Goal: Task Accomplishment & Management: Use online tool/utility

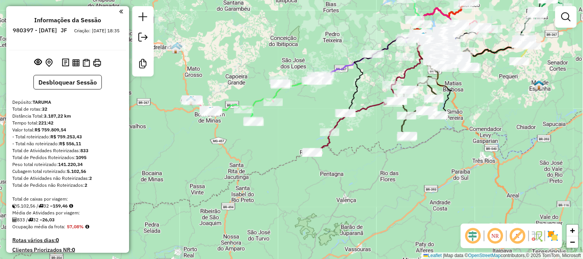
scroll to position [461, 0]
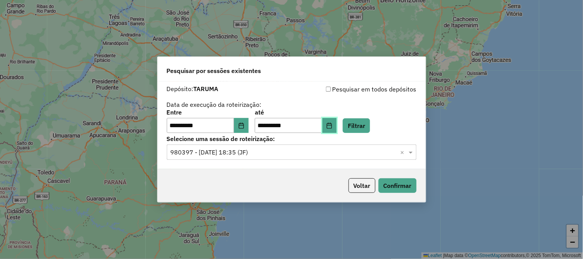
click at [337, 128] on button "Choose Date" at bounding box center [330, 125] width 15 height 15
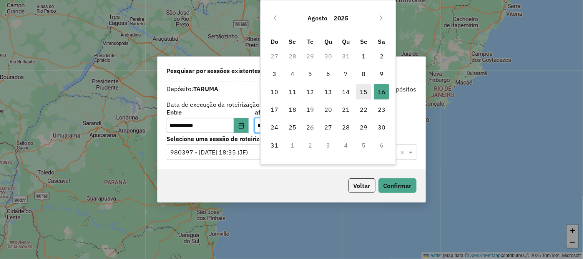
click at [365, 95] on span "15" at bounding box center [364, 91] width 15 height 15
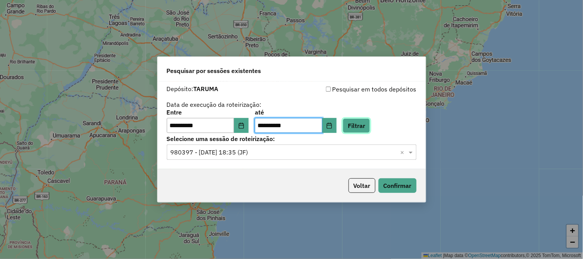
click at [370, 126] on button "Filtrar" at bounding box center [356, 125] width 27 height 15
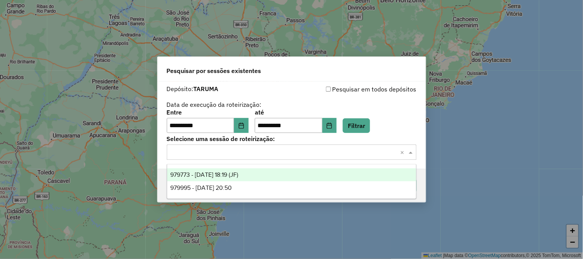
drag, startPoint x: 296, startPoint y: 147, endPoint x: 298, endPoint y: 152, distance: 5.5
click at [297, 147] on div "Selecione uma sessão × ×" at bounding box center [292, 152] width 250 height 15
click at [267, 171] on div "979773 - 15/08/2025 18:19 (JF)" at bounding box center [291, 174] width 249 height 13
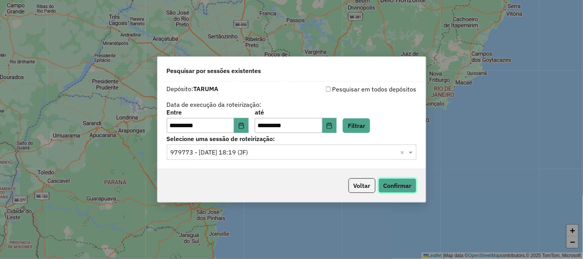
click at [407, 187] on button "Confirmar" at bounding box center [398, 185] width 38 height 15
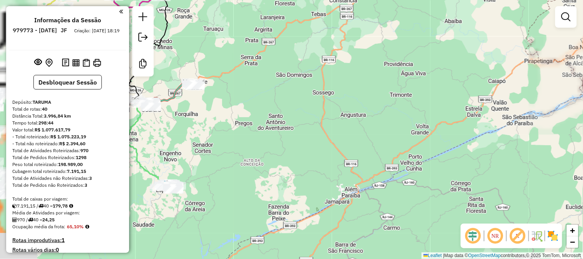
drag, startPoint x: 249, startPoint y: 154, endPoint x: 353, endPoint y: 161, distance: 103.7
click at [336, 158] on div "Janela de atendimento Grade de atendimento Capacidade Transportadoras Veículos …" at bounding box center [291, 129] width 583 height 259
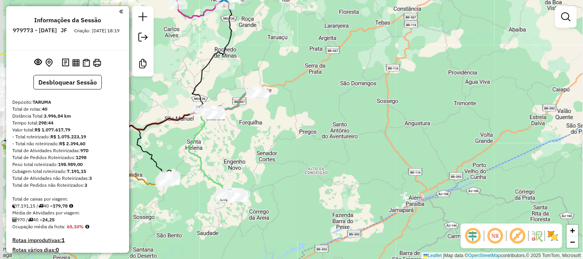
drag, startPoint x: 278, startPoint y: 162, endPoint x: 355, endPoint y: 132, distance: 82.2
click at [347, 137] on div "Janela de atendimento Grade de atendimento Capacidade Transportadoras Veículos …" at bounding box center [291, 129] width 583 height 259
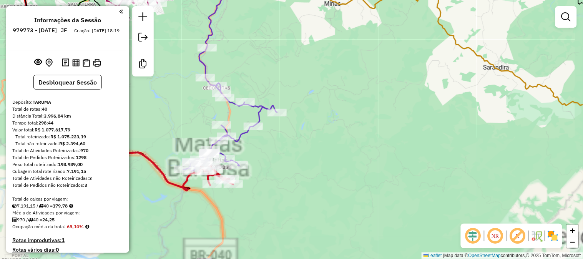
drag, startPoint x: 283, startPoint y: 147, endPoint x: 297, endPoint y: 154, distance: 15.5
click at [297, 154] on div "Rota 12 - Placa SHL9D24 33829 - BAR E MERC FARIA Janela de atendimento Grade de…" at bounding box center [291, 129] width 583 height 259
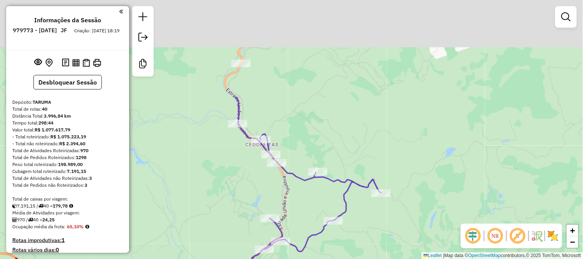
drag, startPoint x: 251, startPoint y: 161, endPoint x: 321, endPoint y: 276, distance: 134.6
click at [321, 259] on html "Aguarde... Pop-up bloqueado! Seu navegador bloqueou automáticamente a abertura …" at bounding box center [291, 129] width 583 height 259
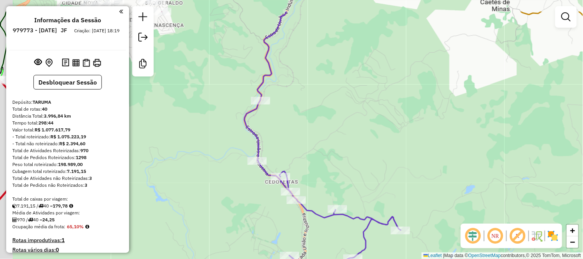
drag, startPoint x: 258, startPoint y: 117, endPoint x: 324, endPoint y: 276, distance: 172.6
click at [324, 259] on html "Aguarde... Pop-up bloqueado! Seu navegador bloqueou automáticamente a abertura …" at bounding box center [291, 129] width 583 height 259
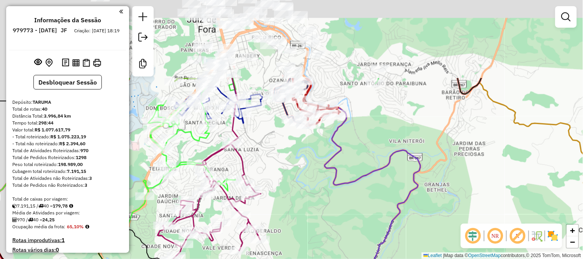
drag, startPoint x: 276, startPoint y: 153, endPoint x: 315, endPoint y: 237, distance: 93.1
click at [315, 237] on div "Rota 12 - Placa SHL9D24 33829 - BAR E MERC FARIA Rota 10 - Placa TCH1C68 24241 …" at bounding box center [291, 129] width 583 height 259
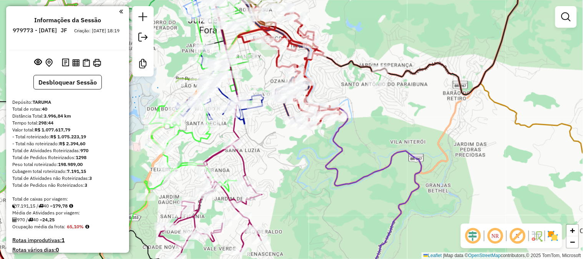
click at [517, 237] on em at bounding box center [518, 236] width 18 height 18
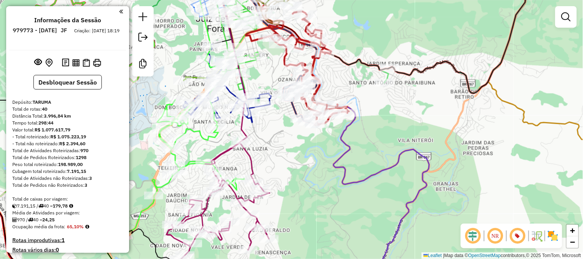
drag, startPoint x: 289, startPoint y: 170, endPoint x: 337, endPoint y: 142, distance: 55.8
click at [339, 144] on div "Rota 12 - Placa SHL9D24 33829 - BAR E MERC FARIA Rota 10 - Placa TCH1C68 24241 …" at bounding box center [291, 129] width 583 height 259
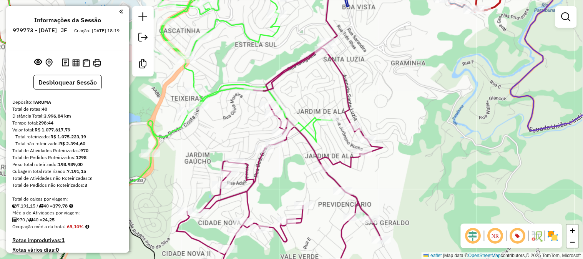
click at [313, 152] on icon at bounding box center [280, 162] width 207 height 241
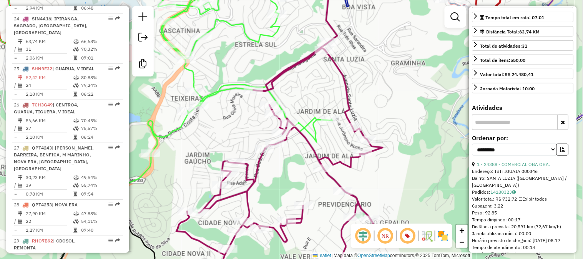
scroll to position [128, 0]
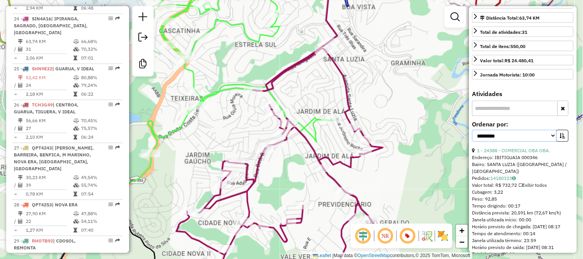
click at [526, 136] on select "**********" at bounding box center [515, 136] width 85 height 12
select select "*********"
click at [473, 130] on select "**********" at bounding box center [515, 136] width 85 height 12
click at [557, 137] on button "button" at bounding box center [563, 136] width 12 height 12
click at [525, 152] on link "26 - 8624 - EDMAR GARCIA DE OLIV" at bounding box center [508, 151] width 61 height 6
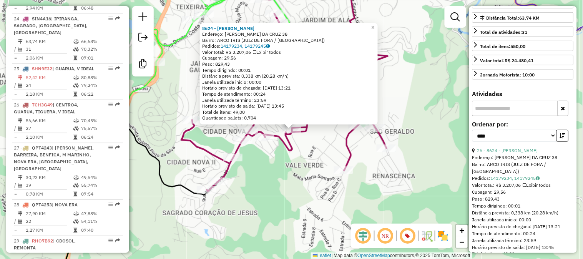
click at [249, 204] on div "8624 - EDMAR GARCIA DE OLIV Endereço: HILARIO DIAS DA CRUZ 38 Bairro: ARCO IRIS…" at bounding box center [291, 129] width 583 height 259
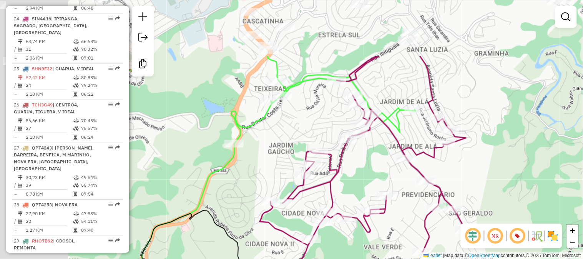
drag, startPoint x: 233, startPoint y: 192, endPoint x: 325, endPoint y: 276, distance: 123.9
click at [325, 259] on html "Aguarde... Pop-up bloqueado! Seu navegador bloqueou automáticamente a abertura …" at bounding box center [291, 129] width 583 height 259
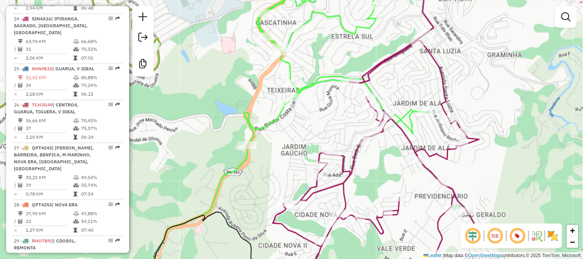
click at [279, 113] on icon at bounding box center [292, 129] width 274 height 311
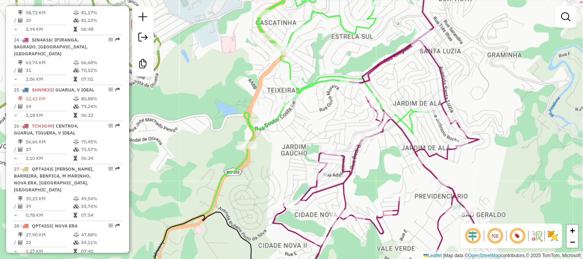
select select "*********"
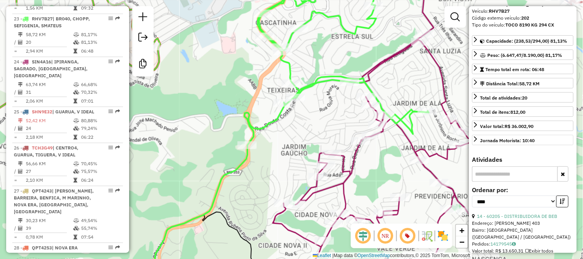
scroll to position [171, 0]
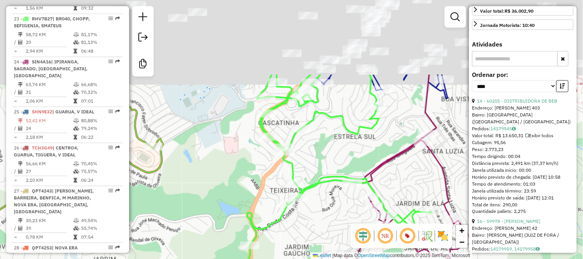
drag, startPoint x: 271, startPoint y: 190, endPoint x: 270, endPoint y: 270, distance: 80.4
click at [270, 259] on html "Aguarde... Pop-up bloqueado! Seu navegador bloqueou automáticamente a abertura …" at bounding box center [291, 129] width 583 height 259
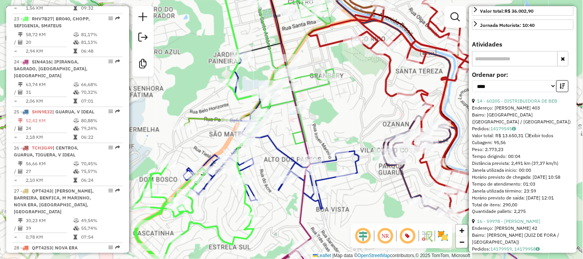
drag, startPoint x: 351, startPoint y: 104, endPoint x: 330, endPoint y: 144, distance: 45.6
click at [331, 143] on div "Janela de atendimento Grade de atendimento Capacidade Transportadoras Veículos …" at bounding box center [291, 129] width 583 height 259
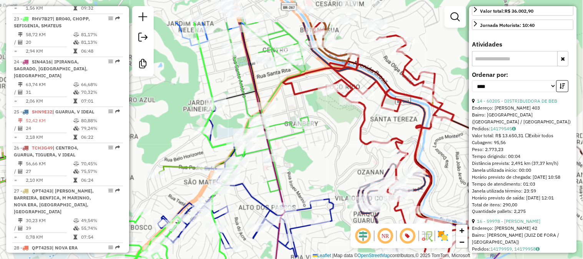
click at [365, 113] on icon at bounding box center [386, 142] width 207 height 240
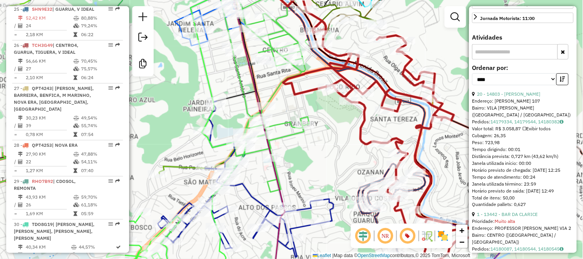
scroll to position [1299, 0]
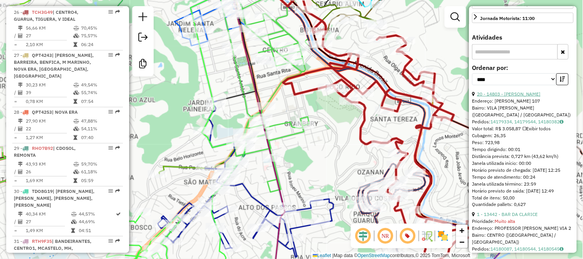
click at [527, 97] on link "20 - 14803 - KELTON FARIAS" at bounding box center [509, 94] width 63 height 6
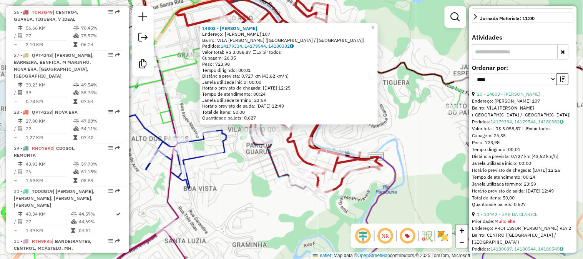
click at [254, 155] on div "14803 - KELTON FARIAS Endereço: JACINTO MARCELINO 107 Bairro: VILA OLAVO COSTA …" at bounding box center [291, 129] width 583 height 259
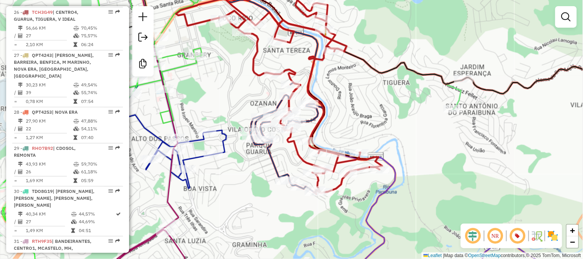
drag, startPoint x: 255, startPoint y: 154, endPoint x: 230, endPoint y: 218, distance: 68.6
click at [230, 217] on div "Janela de atendimento Grade de atendimento Capacidade Transportadoras Veículos …" at bounding box center [291, 129] width 583 height 259
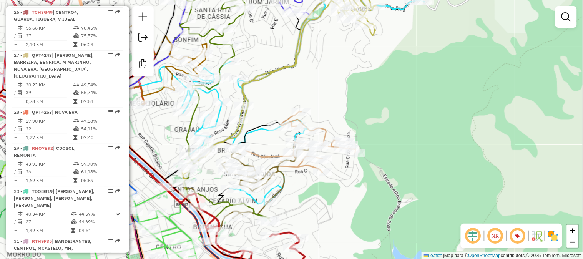
click at [326, 134] on icon at bounding box center [317, 142] width 78 height 61
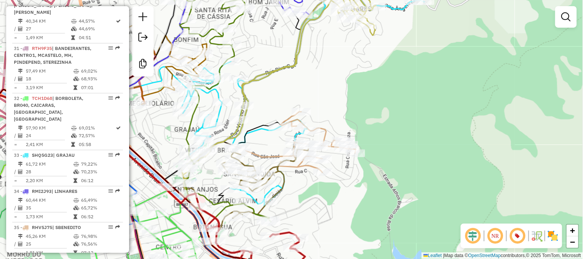
select select "*********"
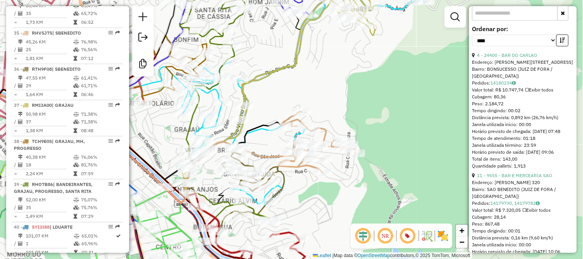
scroll to position [213, 0]
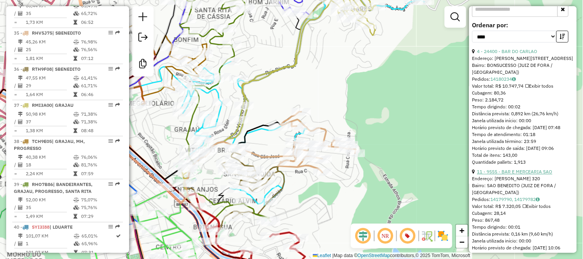
click at [529, 174] on link "11 - 9555 - BAR E MERCEARIA SAO" at bounding box center [515, 172] width 75 height 6
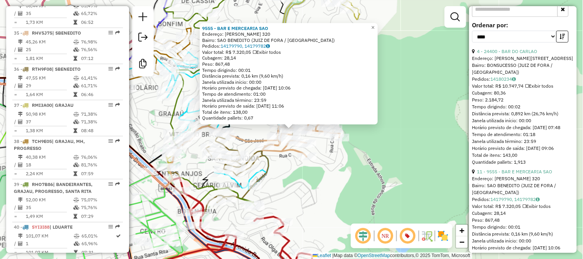
click at [186, 157] on div "Rota 36 - Placa RTH9F08 29838 - MERCEARIA 5 IRMAS Rota 36 - Placa RTH9F08 61652…" at bounding box center [291, 129] width 583 height 259
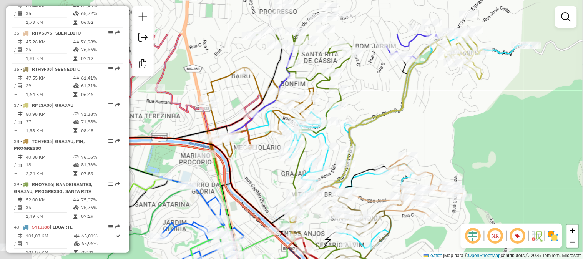
drag, startPoint x: 202, startPoint y: 159, endPoint x: 308, endPoint y: 212, distance: 118.5
click at [312, 216] on div "Janela de atendimento Grade de atendimento Capacidade Transportadoras Veículos …" at bounding box center [291, 129] width 583 height 259
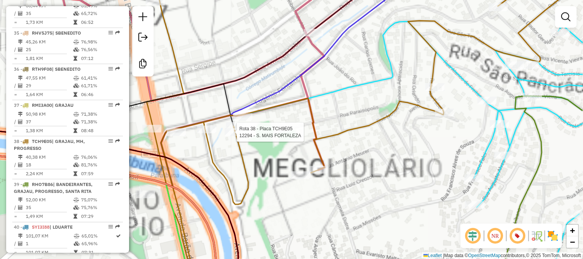
select select "*********"
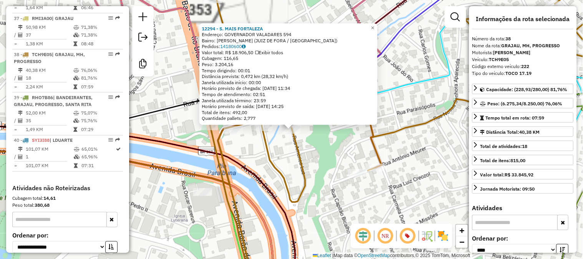
scroll to position [1794, 0]
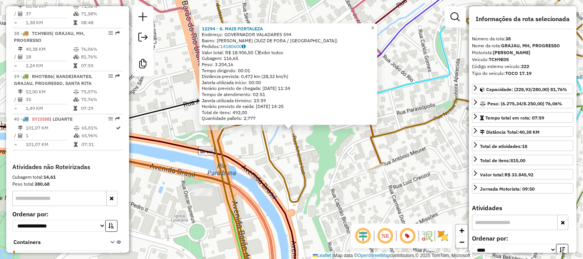
click at [255, 197] on div "12294 - S. MAIS FORTALEZA Endereço: GOVERNADOR VALADARES 594 Bairro: MANOEL HON…" at bounding box center [291, 129] width 583 height 259
